Goal: Task Accomplishment & Management: Manage account settings

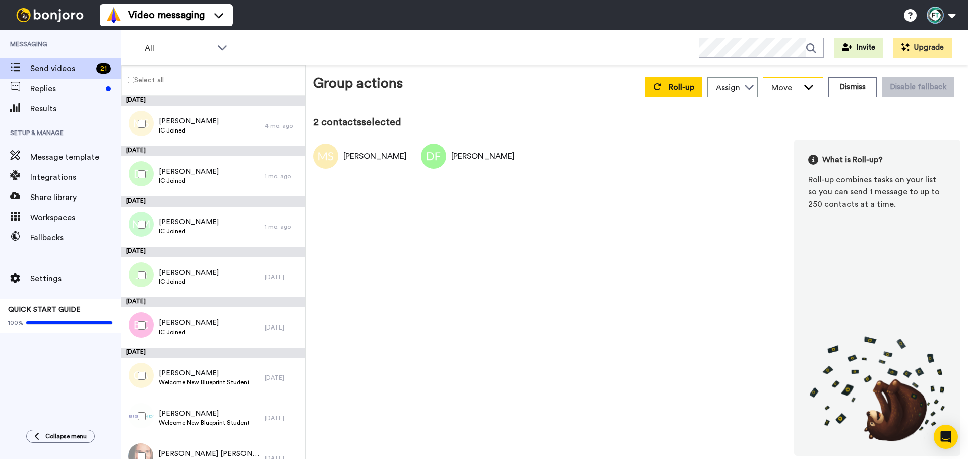
click at [794, 91] on span "Move" at bounding box center [784, 88] width 27 height 12
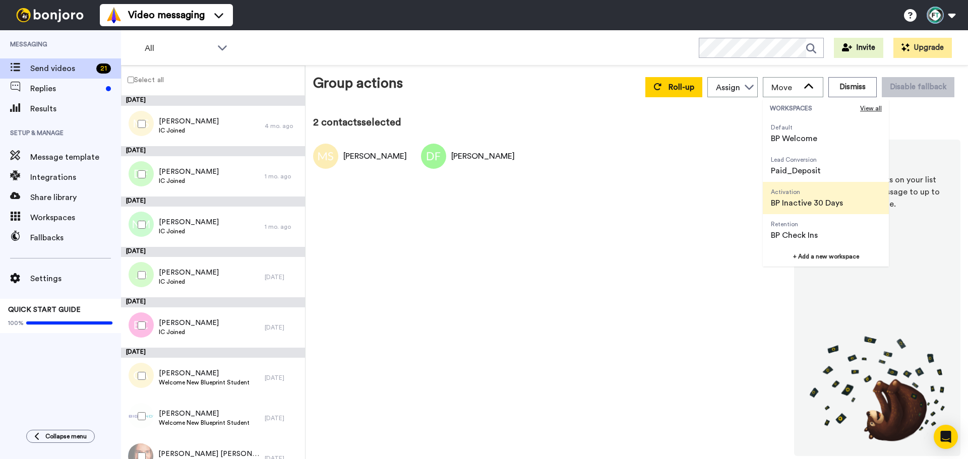
click at [801, 202] on span "BP Inactive 30 Days" at bounding box center [807, 203] width 72 height 12
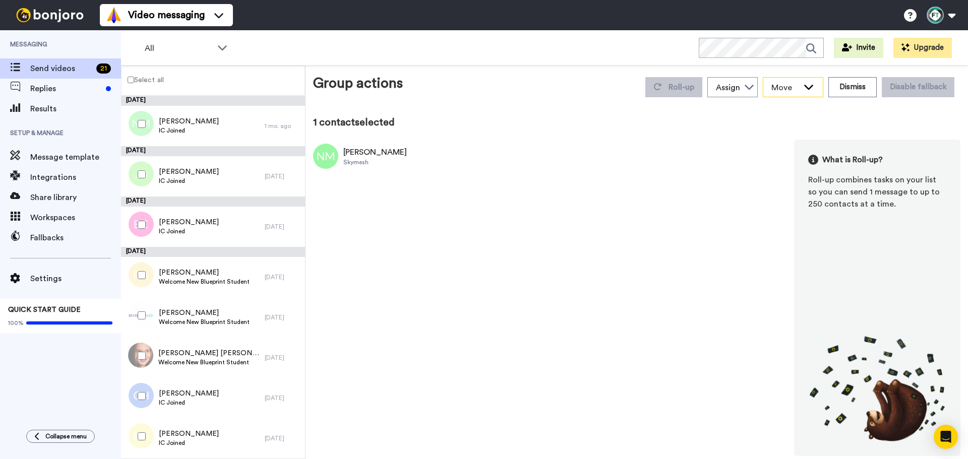
drag, startPoint x: 799, startPoint y: 83, endPoint x: 794, endPoint y: 105, distance: 22.9
click at [798, 84] on span "Move" at bounding box center [784, 88] width 27 height 12
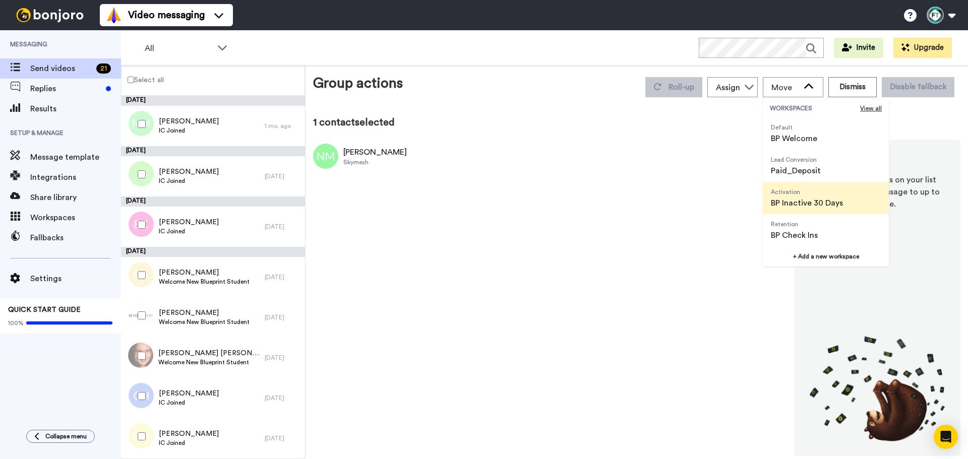
drag, startPoint x: 799, startPoint y: 198, endPoint x: 732, endPoint y: 197, distance: 67.6
click at [798, 198] on span "BP Inactive 30 Days" at bounding box center [807, 203] width 72 height 12
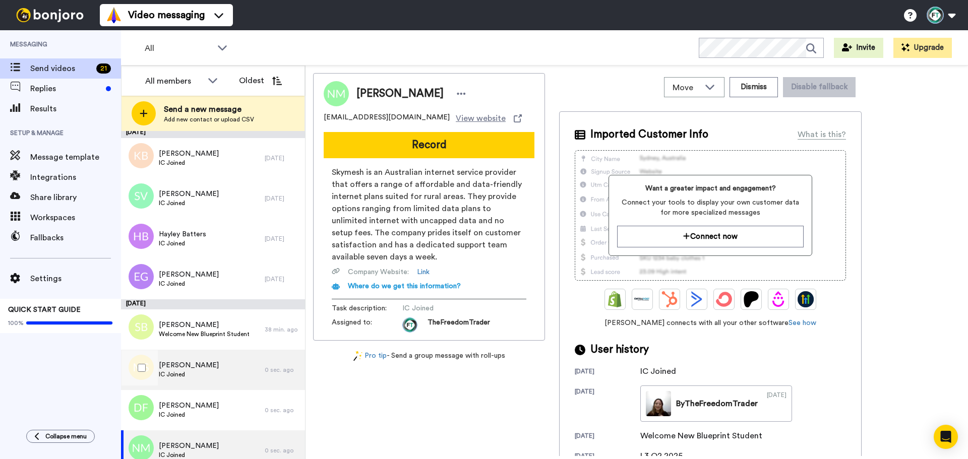
scroll to position [599, 0]
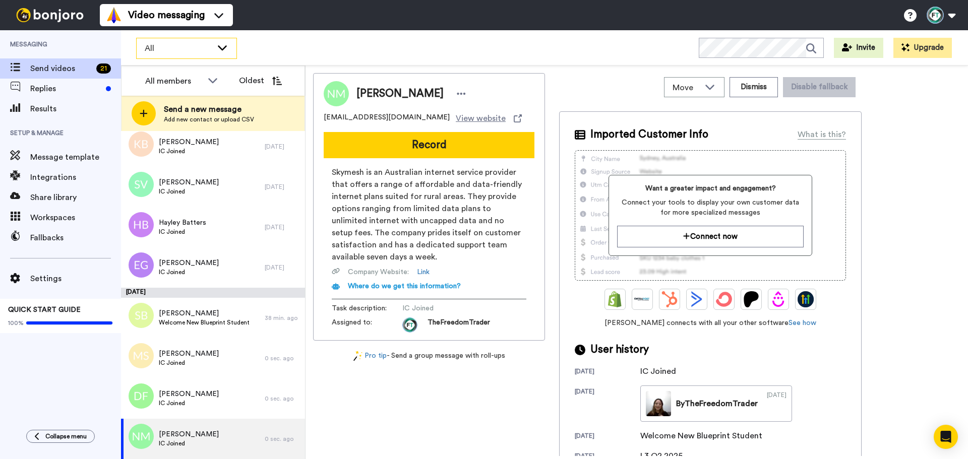
click at [162, 48] on span "All" at bounding box center [179, 48] width 68 height 12
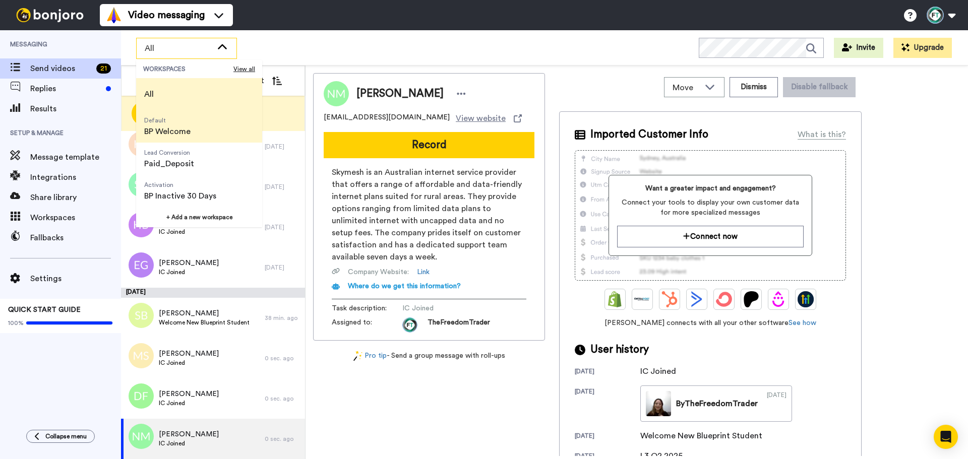
click at [165, 140] on span "Default BP Welcome" at bounding box center [167, 126] width 62 height 32
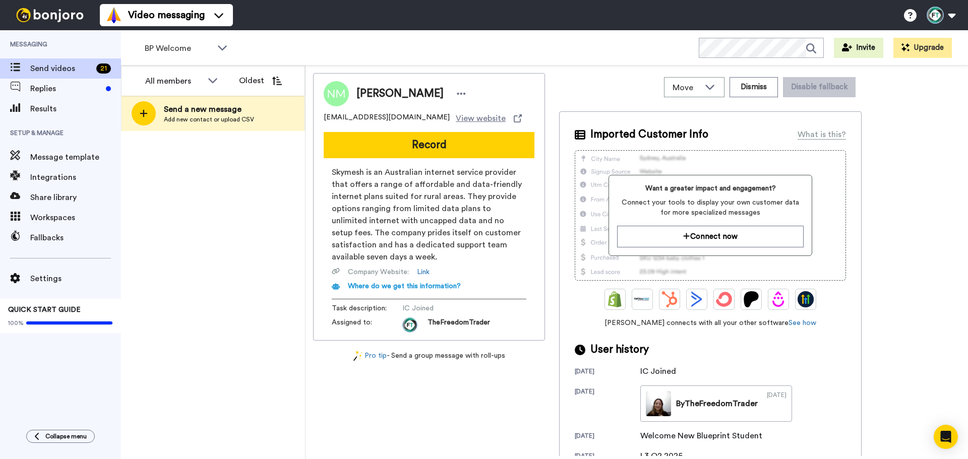
scroll to position [0, 0]
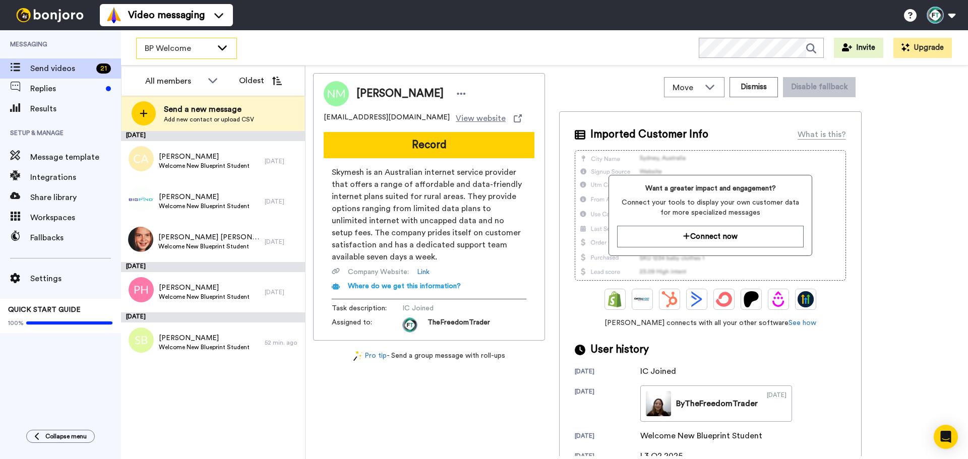
click at [197, 50] on span "BP Welcome" at bounding box center [179, 48] width 68 height 12
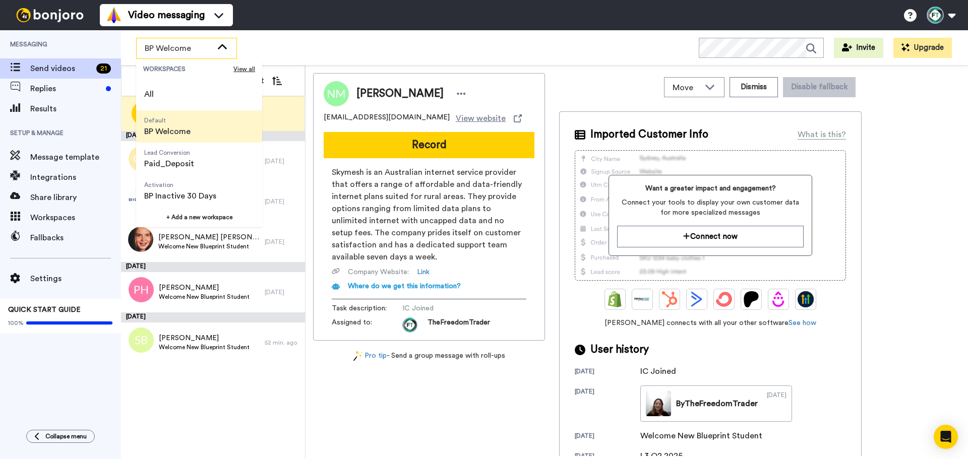
scroll to position [84, 0]
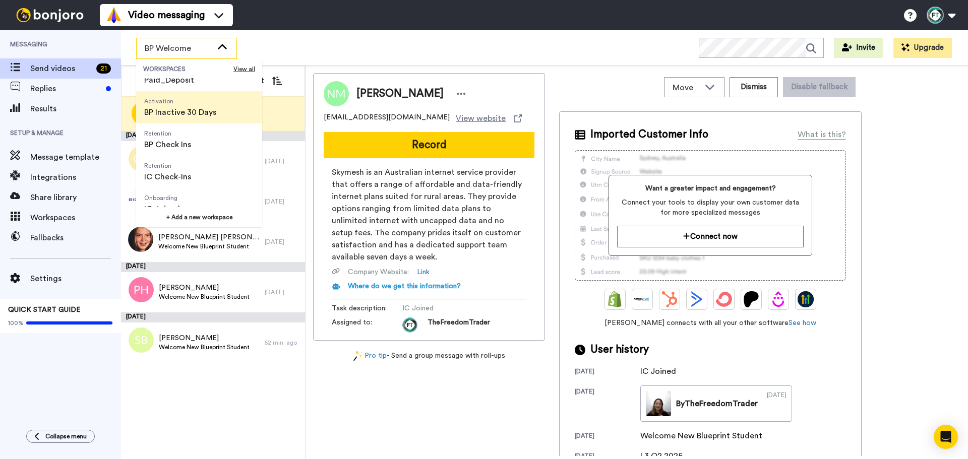
click at [215, 118] on span "Activation BP Inactive 30 Days" at bounding box center [180, 107] width 88 height 32
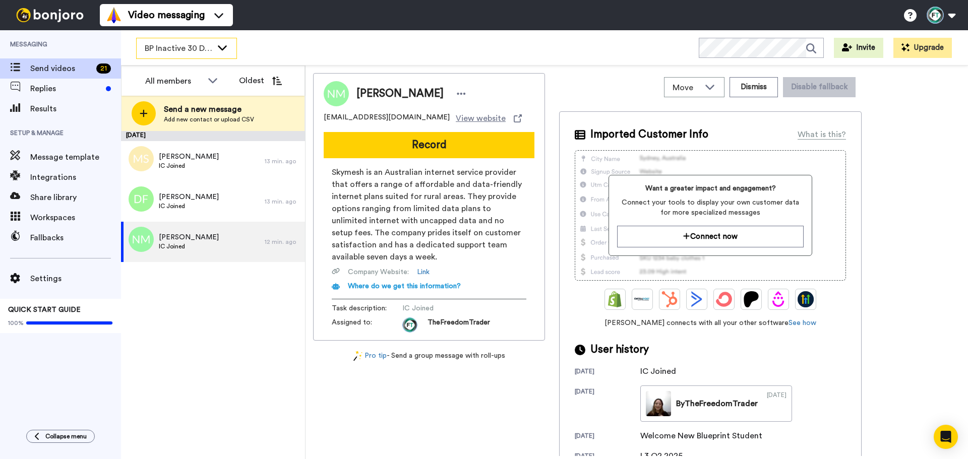
click at [189, 41] on div "BP Inactive 30 Days" at bounding box center [187, 48] width 100 height 20
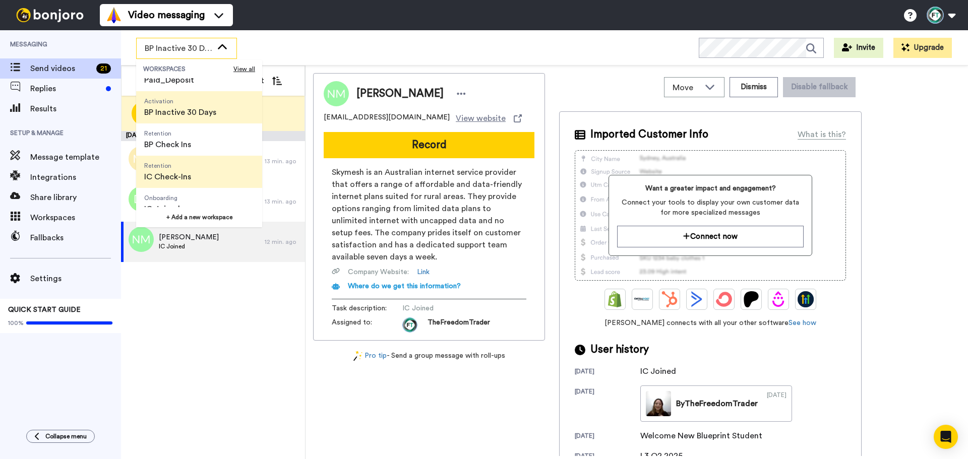
click at [188, 165] on span "Retention" at bounding box center [167, 166] width 47 height 8
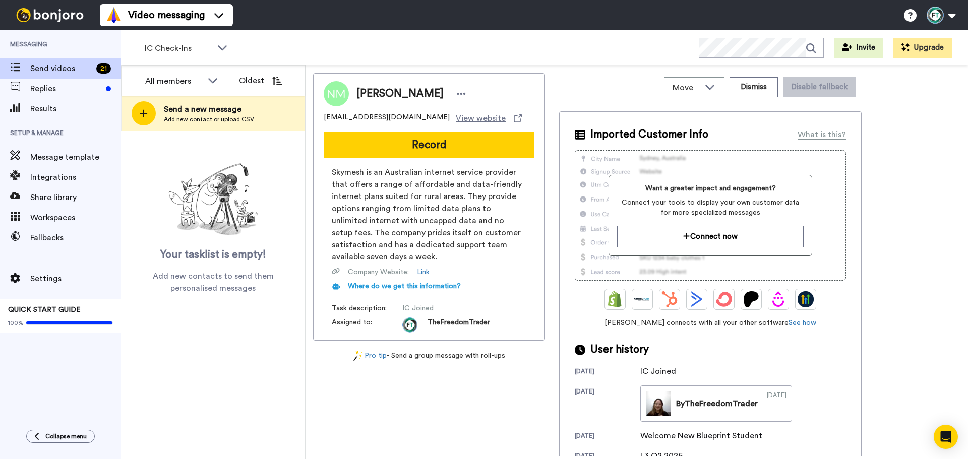
click at [227, 362] on div "All members Oldest Send a new message Add new contact or upload CSV Your taskli…" at bounding box center [213, 263] width 184 height 394
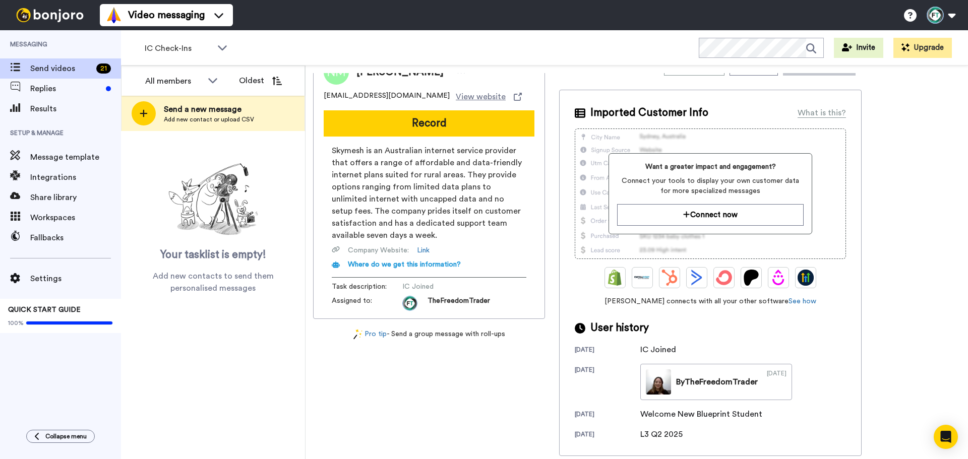
scroll to position [0, 0]
